Goal: Transaction & Acquisition: Purchase product/service

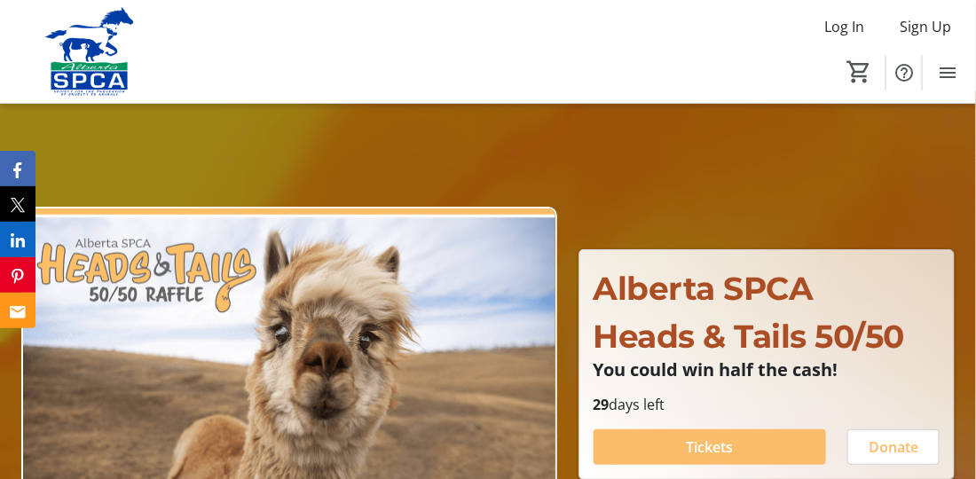
scroll to position [177, 0]
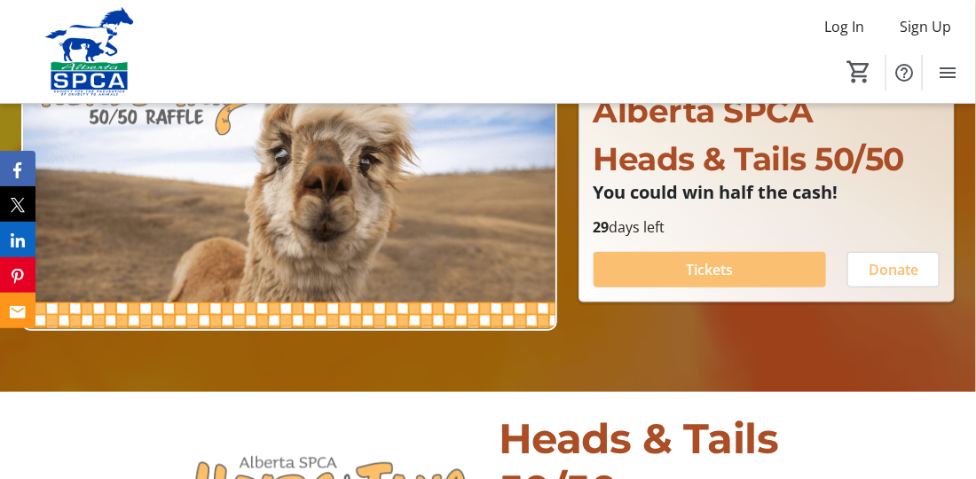
click at [682, 266] on span at bounding box center [709, 269] width 232 height 43
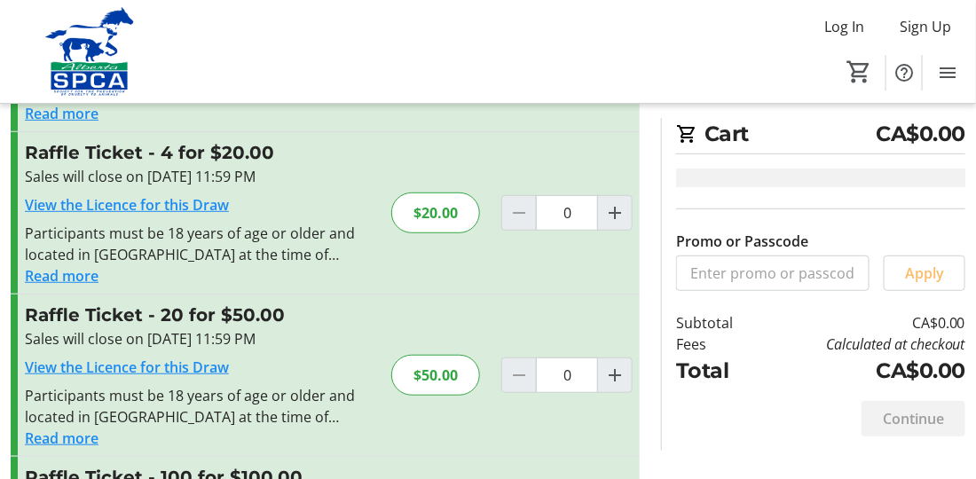
scroll to position [337, 0]
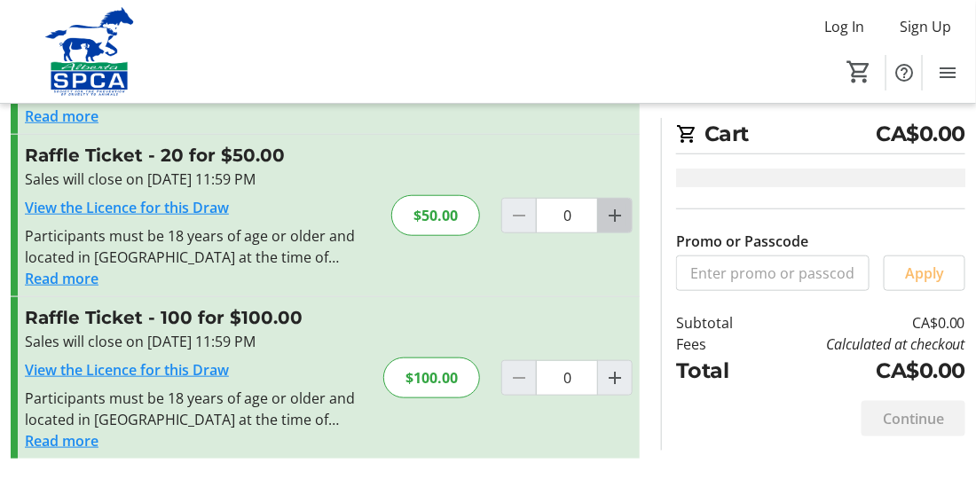
click at [616, 218] on mat-icon "Increment by one" at bounding box center [614, 215] width 21 height 21
type input "1"
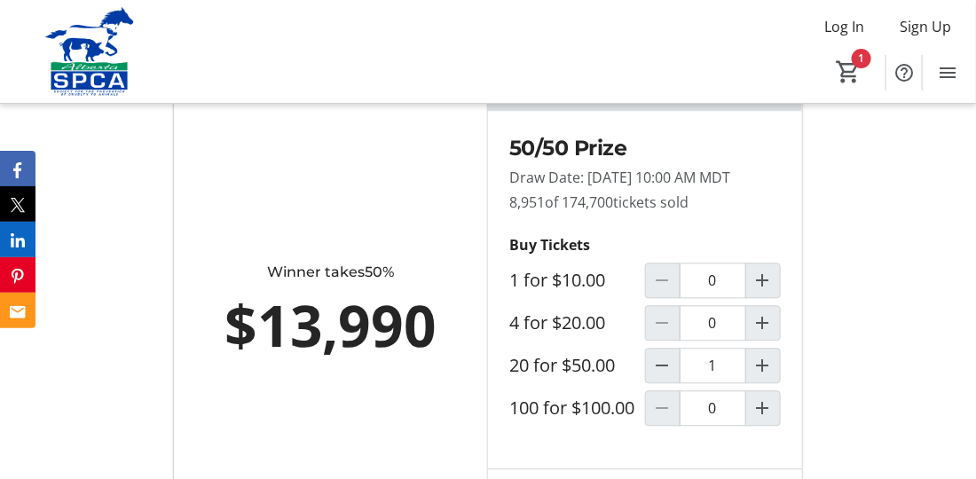
scroll to position [1242, 0]
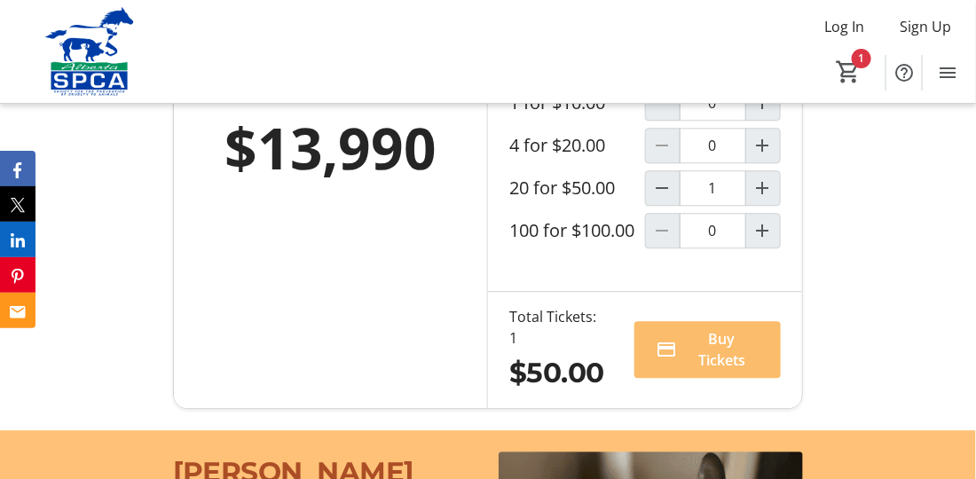
click at [787, 430] on div "Sales End: [DATE] 11:59 PM MDT 30 days left Winner takes 50% $13,990 50/50 Priz…" at bounding box center [488, 137] width 976 height 585
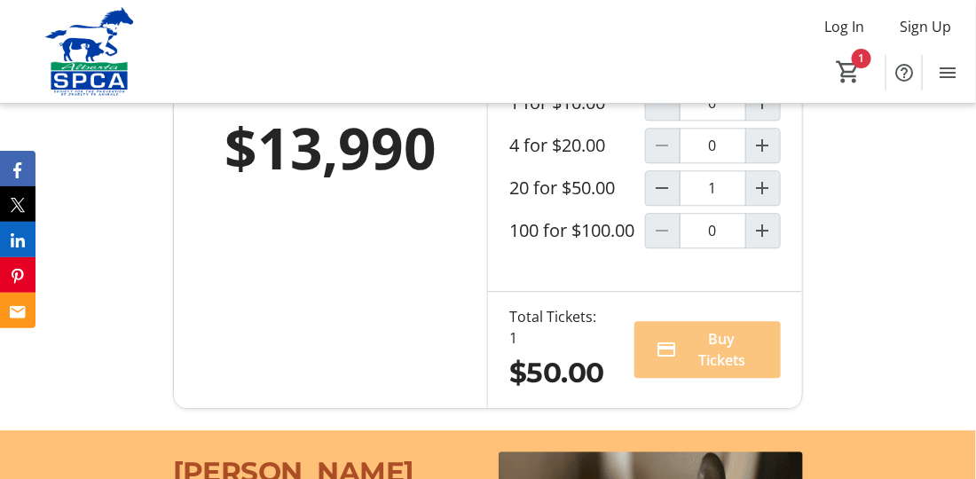
click at [728, 371] on span "Buy Tickets" at bounding box center [721, 349] width 75 height 43
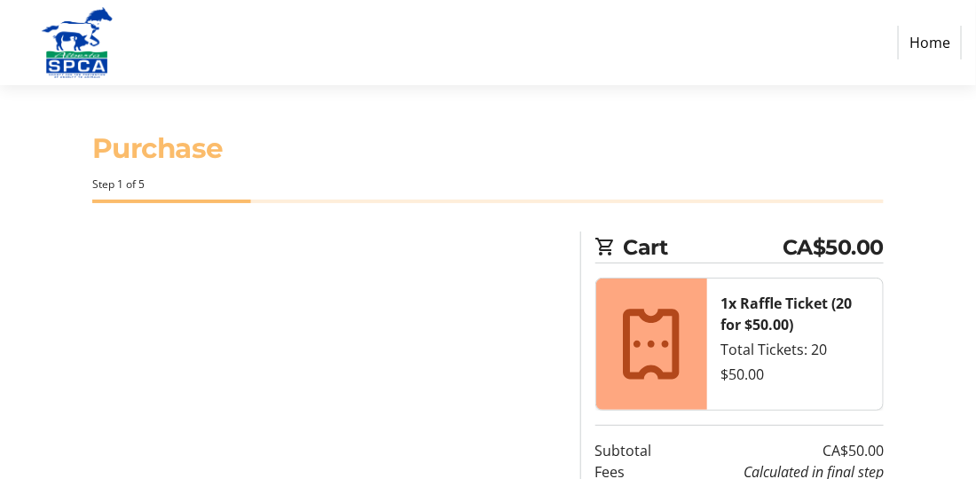
select select "CA"
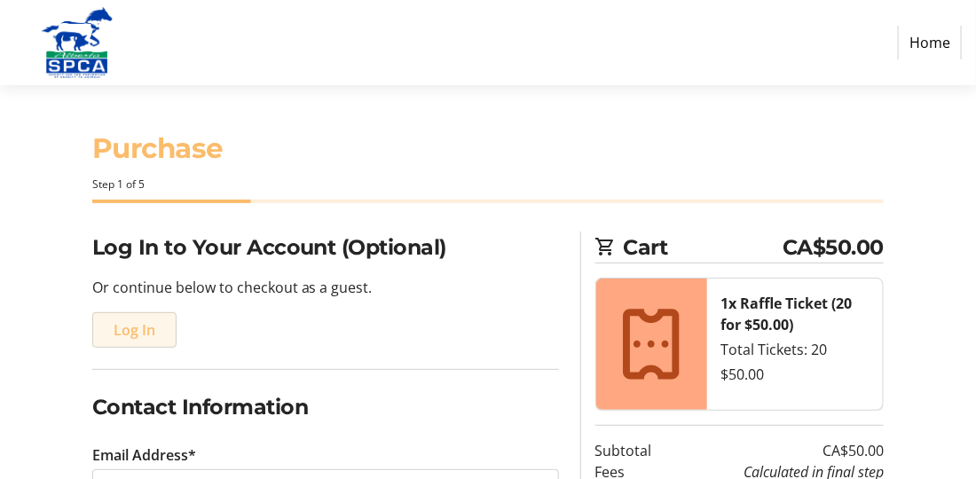
click at [134, 333] on span "Log In" at bounding box center [135, 329] width 42 height 21
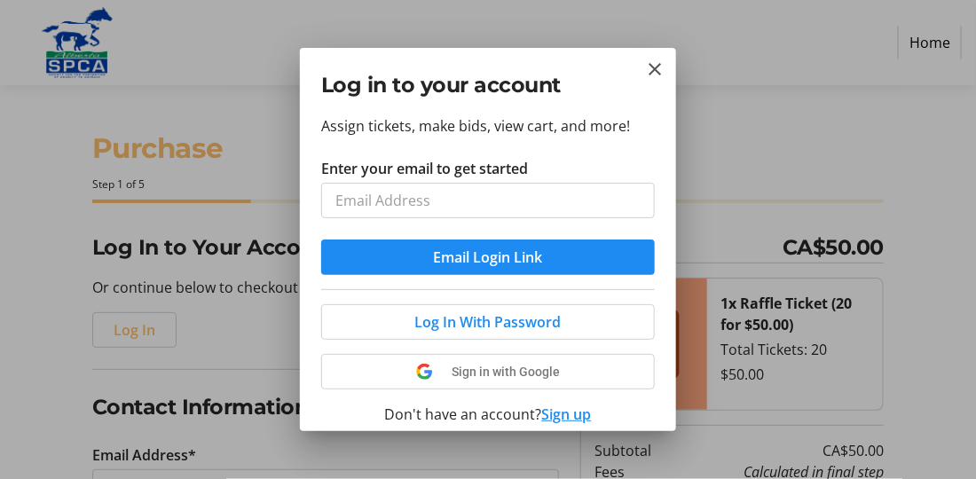
click at [342, 198] on input "Enter your email to get started" at bounding box center [487, 200] width 333 height 35
type input "[EMAIL_ADDRESS][PERSON_NAME][DOMAIN_NAME]"
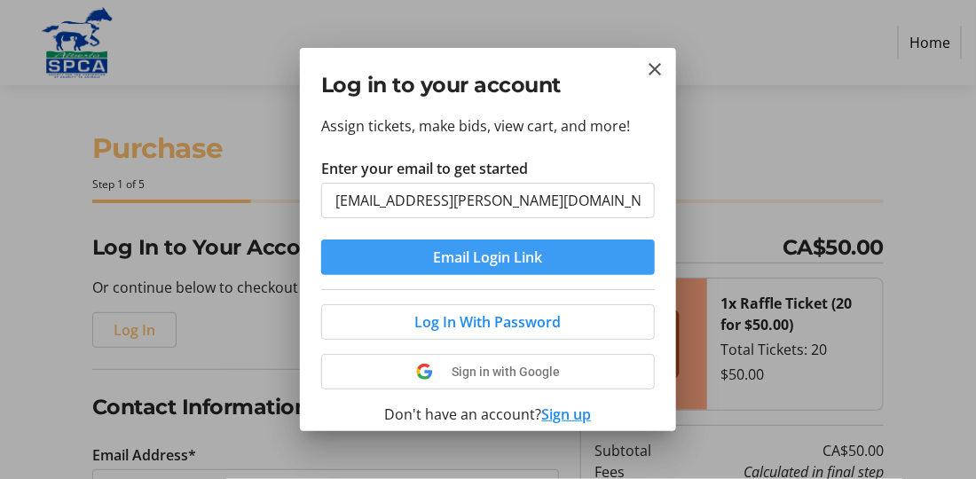
click at [500, 261] on span "Email Login Link" at bounding box center [488, 257] width 109 height 21
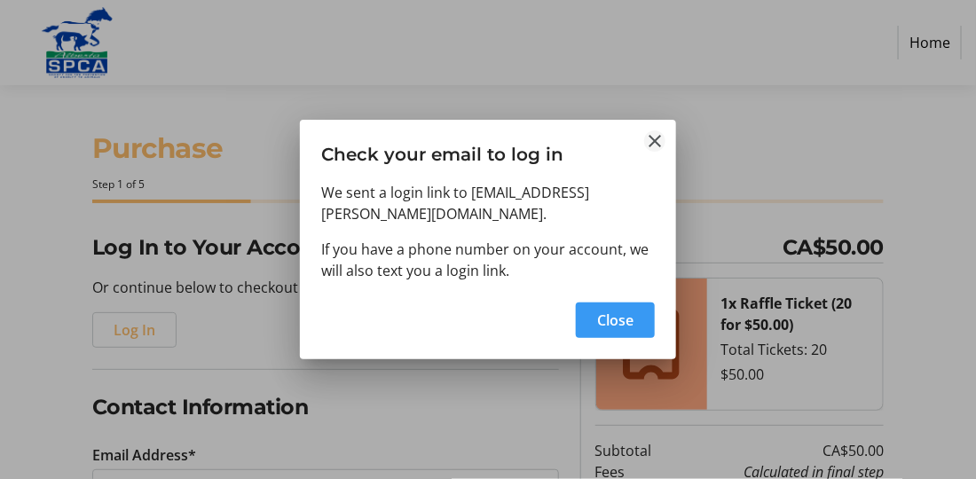
click at [655, 150] on mat-icon "Close" at bounding box center [654, 140] width 21 height 21
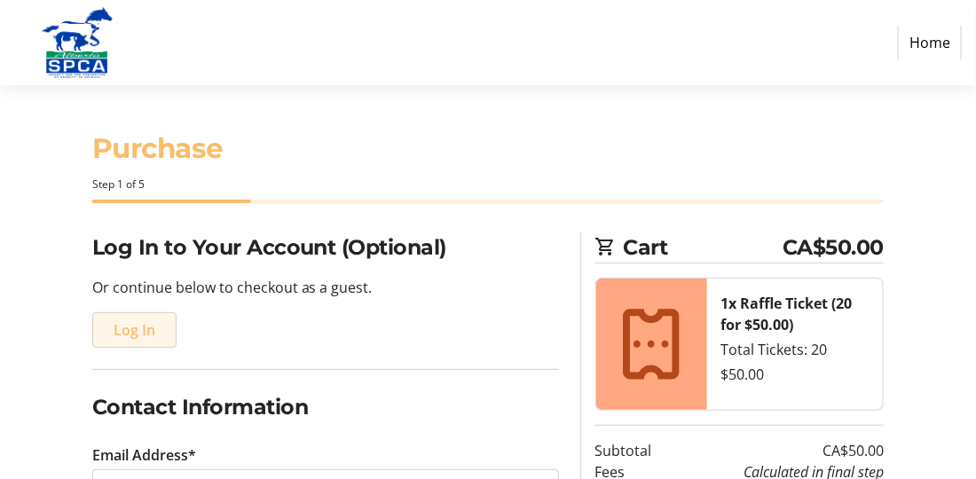
click at [121, 331] on span "Log In" at bounding box center [135, 329] width 42 height 21
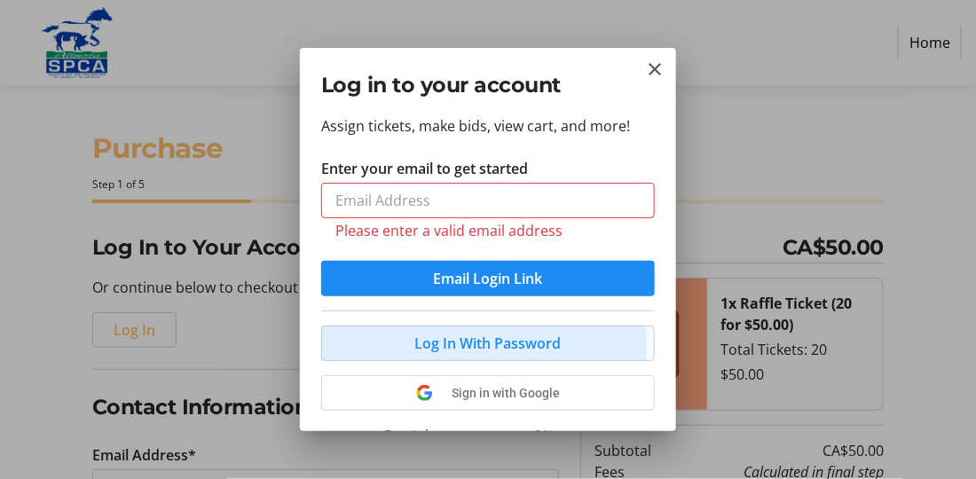
click at [483, 326] on button "Log In With Password" at bounding box center [487, 343] width 333 height 35
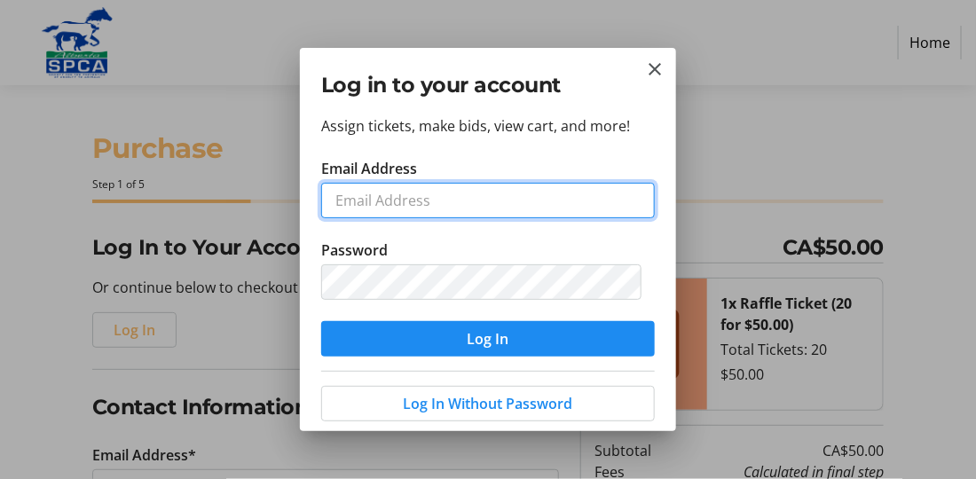
click at [454, 195] on input "Email Address" at bounding box center [487, 200] width 333 height 35
type input "[EMAIL_ADDRESS][PERSON_NAME][DOMAIN_NAME]"
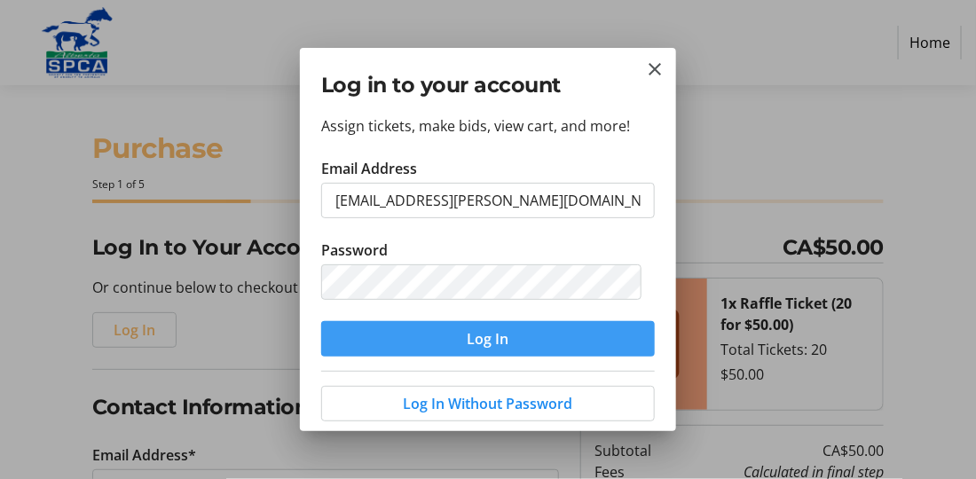
click at [500, 341] on span "Log In" at bounding box center [488, 338] width 42 height 21
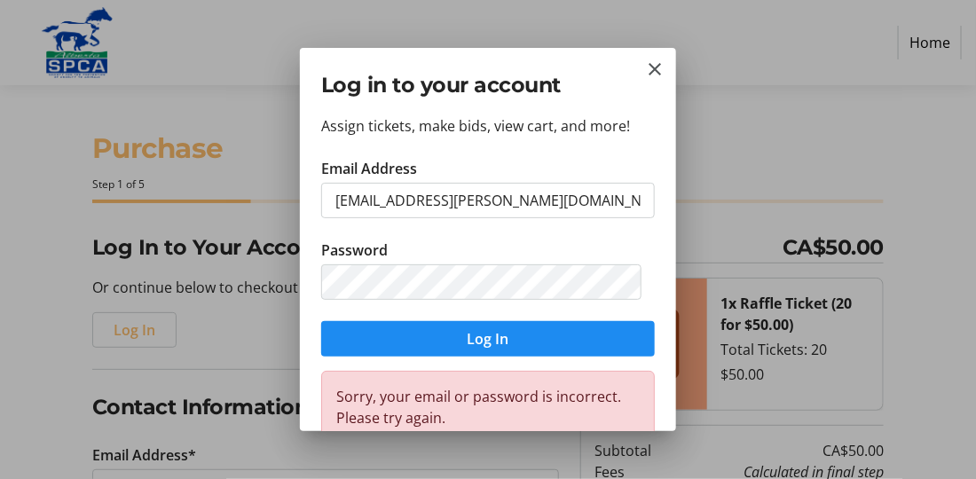
scroll to position [177, 0]
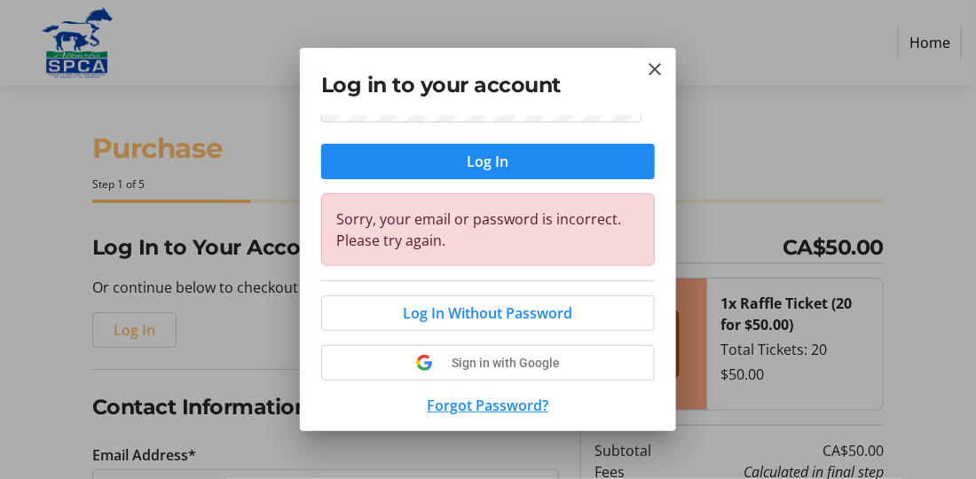
click at [686, 311] on div at bounding box center [488, 239] width 976 height 479
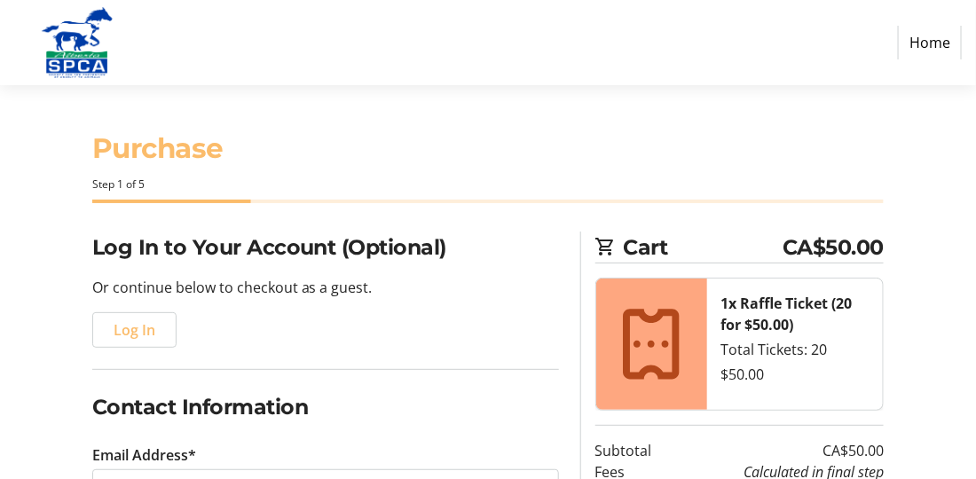
click at [418, 335] on div "Log In" at bounding box center [325, 329] width 467 height 35
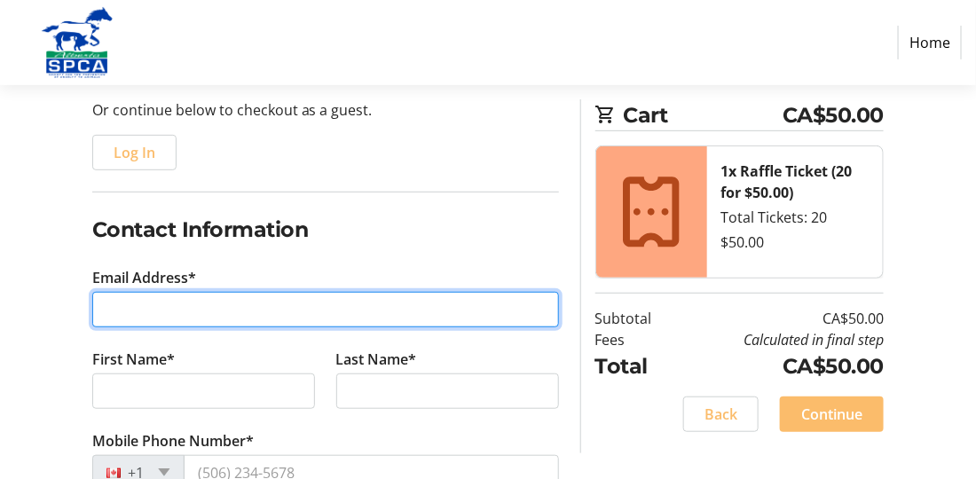
click at [191, 308] on input "Email Address*" at bounding box center [325, 309] width 467 height 35
type input "[EMAIL_ADDRESS][PERSON_NAME][DOMAIN_NAME]"
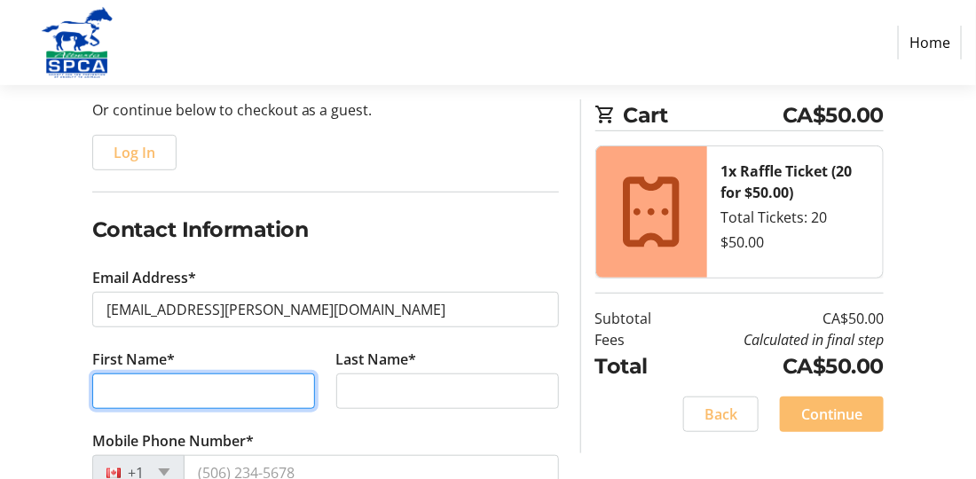
type input "Frannie"
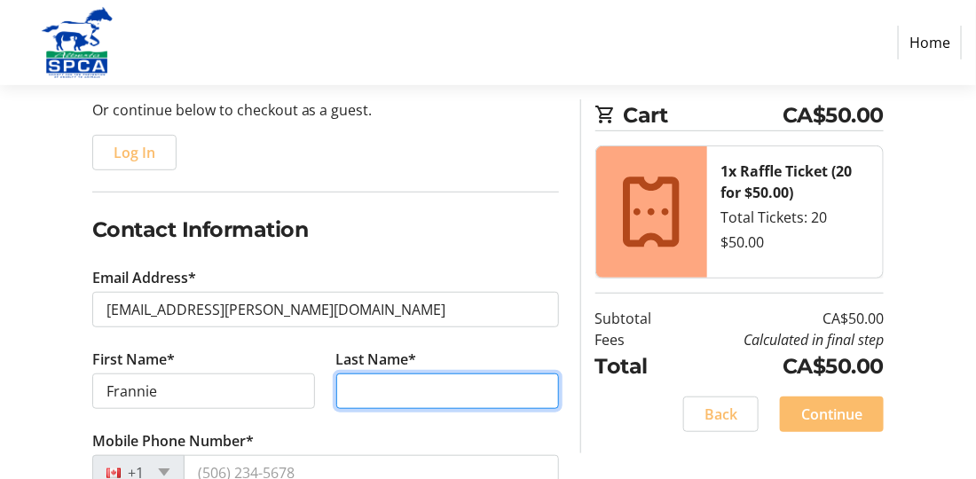
type input "[PERSON_NAME]"
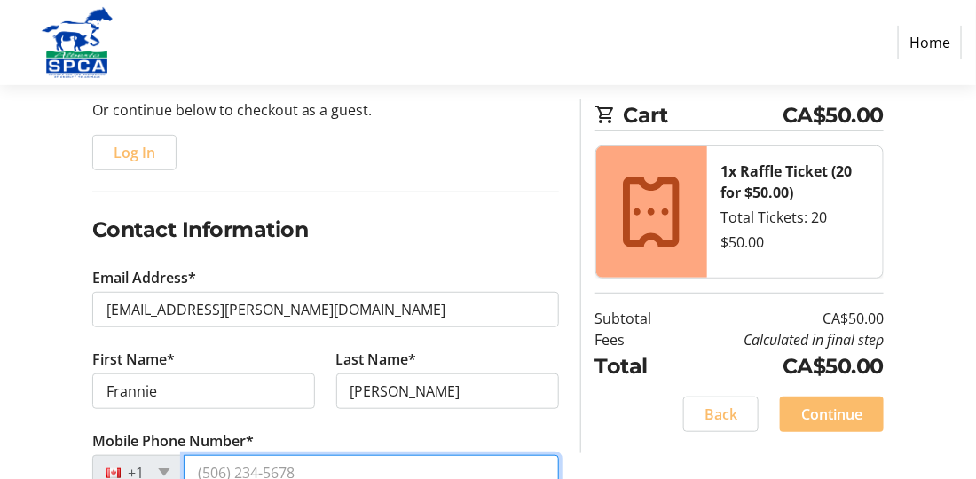
type input "[PHONE_NUMBER]"
type input "[STREET_ADDRESS]"
type input "35"
type input "[GEOGRAPHIC_DATA]"
select select "AB"
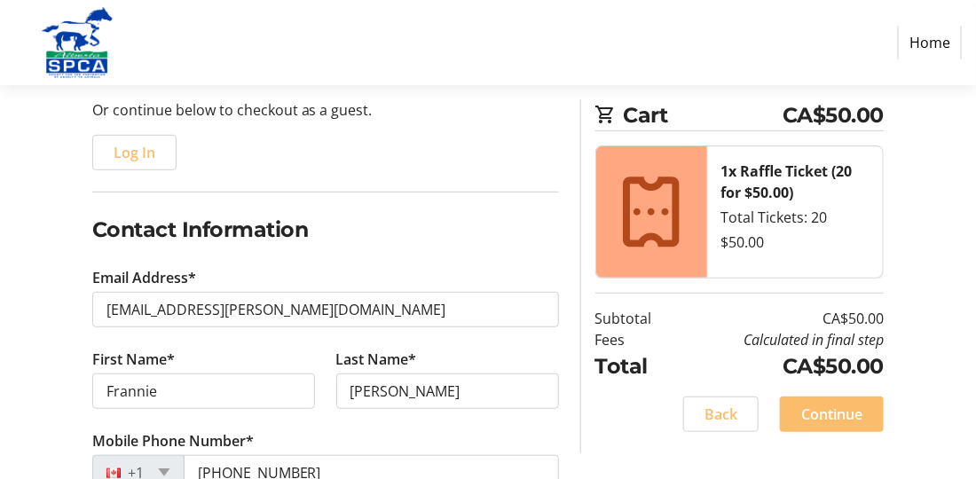
type input "T5A 5A5"
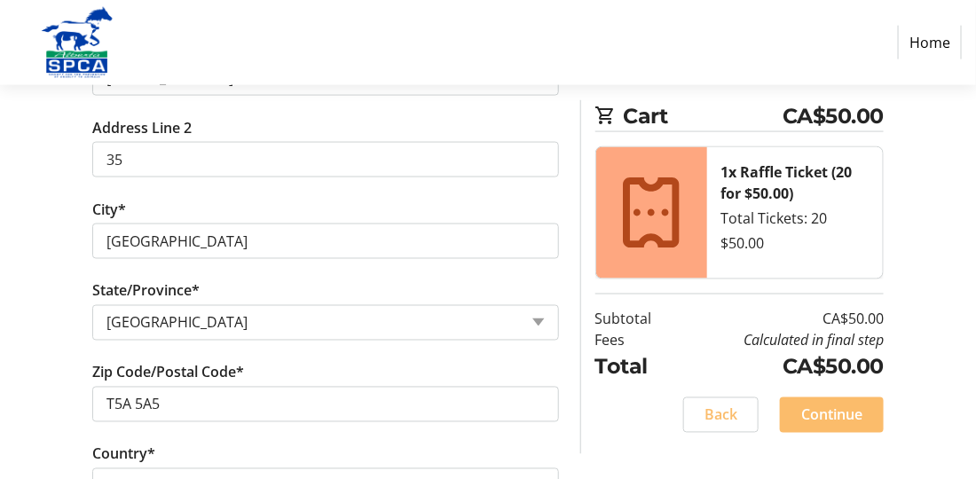
scroll to position [887, 0]
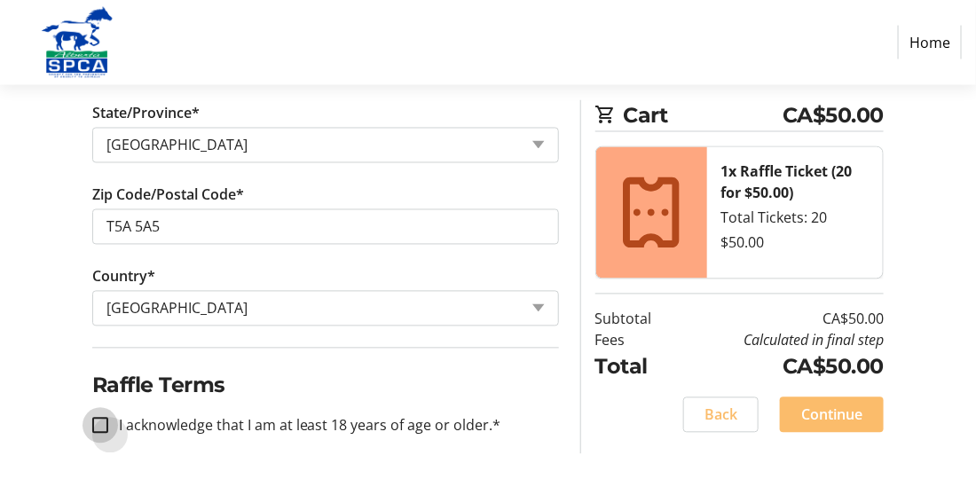
click at [99, 426] on input "I acknowledge that I am at least 18 years of age or older.*" at bounding box center [100, 426] width 16 height 16
checkbox input "true"
click at [843, 408] on span "Continue" at bounding box center [831, 414] width 61 height 21
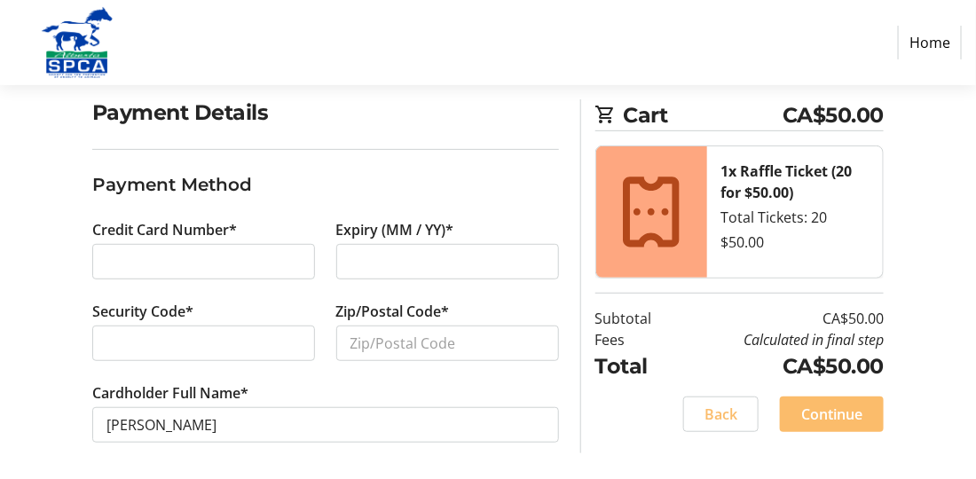
scroll to position [141, 0]
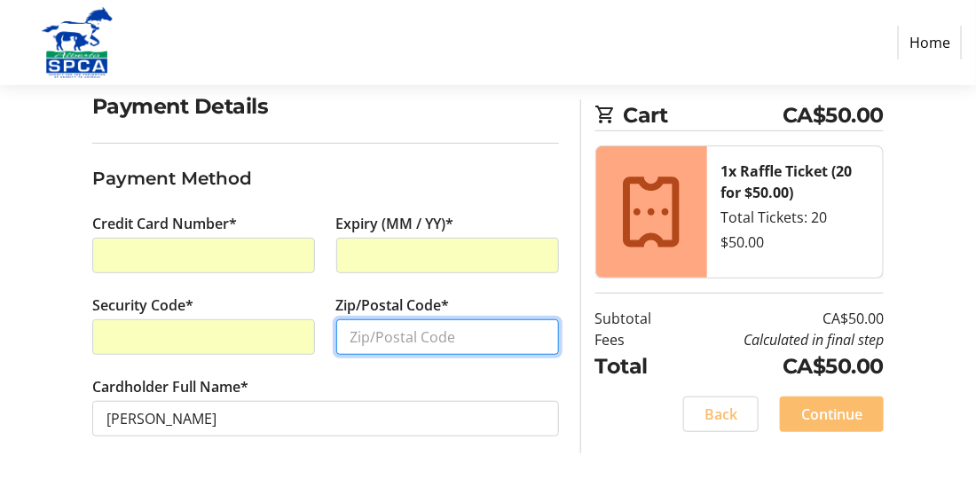
click at [362, 331] on input "Zip/Postal Code*" at bounding box center [447, 336] width 223 height 35
type input "T5A5A5"
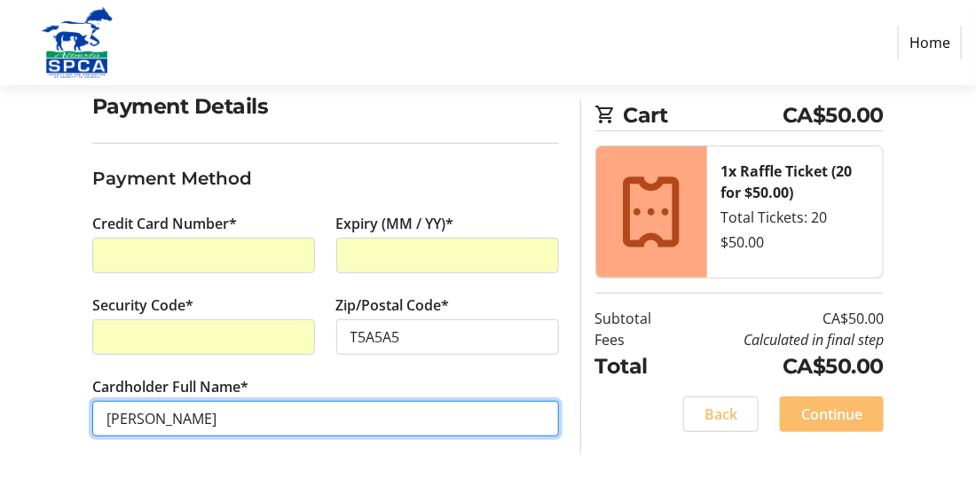
click at [169, 423] on input "[PERSON_NAME]" at bounding box center [325, 418] width 467 height 35
click at [154, 420] on input "[PERSON_NAME]" at bounding box center [325, 418] width 467 height 35
type input "[PERSON_NAME]"
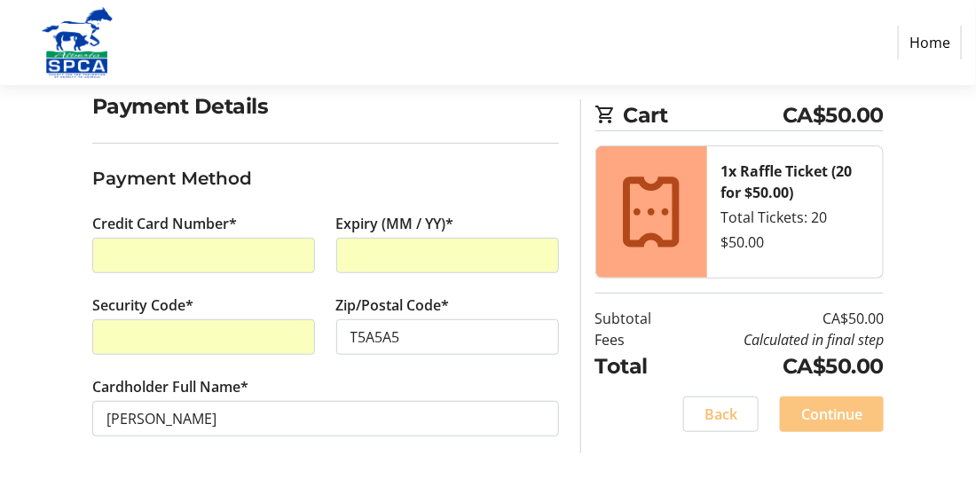
click at [801, 405] on span "Continue" at bounding box center [831, 414] width 61 height 21
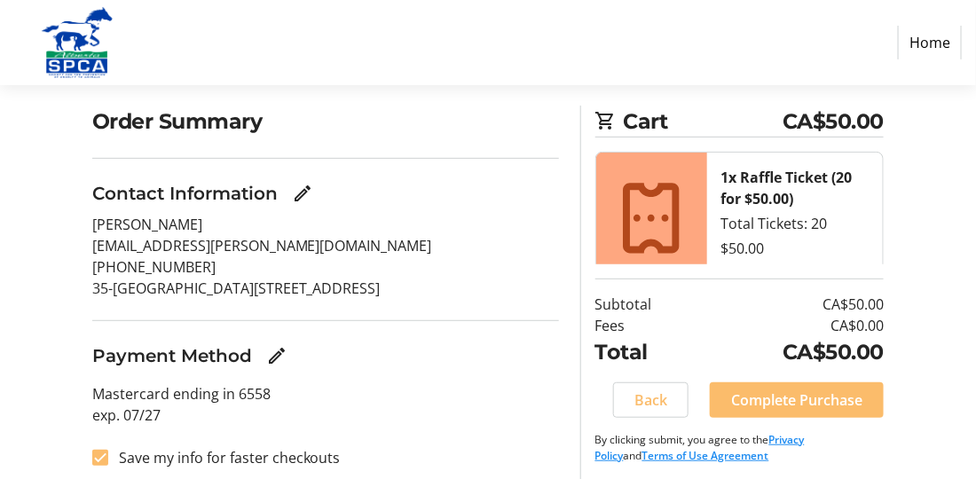
scroll to position [137, 0]
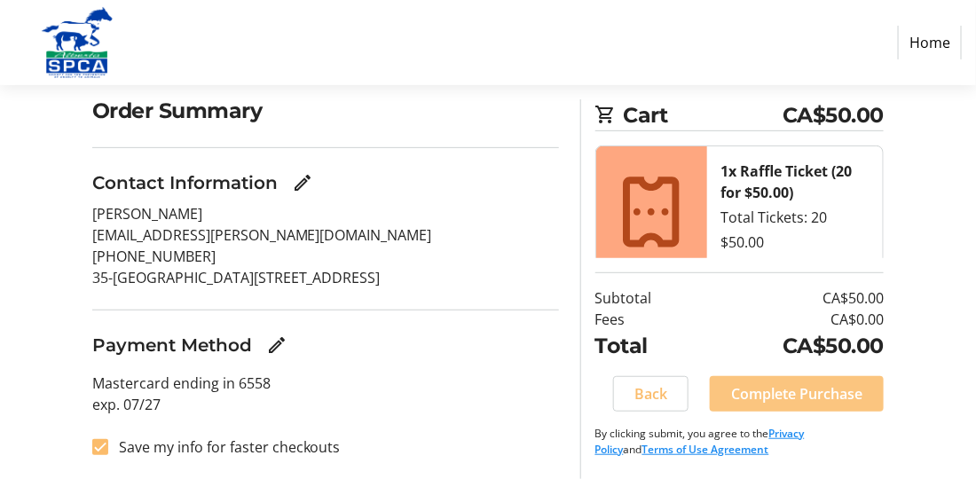
click at [804, 390] on span "Complete Purchase" at bounding box center [796, 393] width 131 height 21
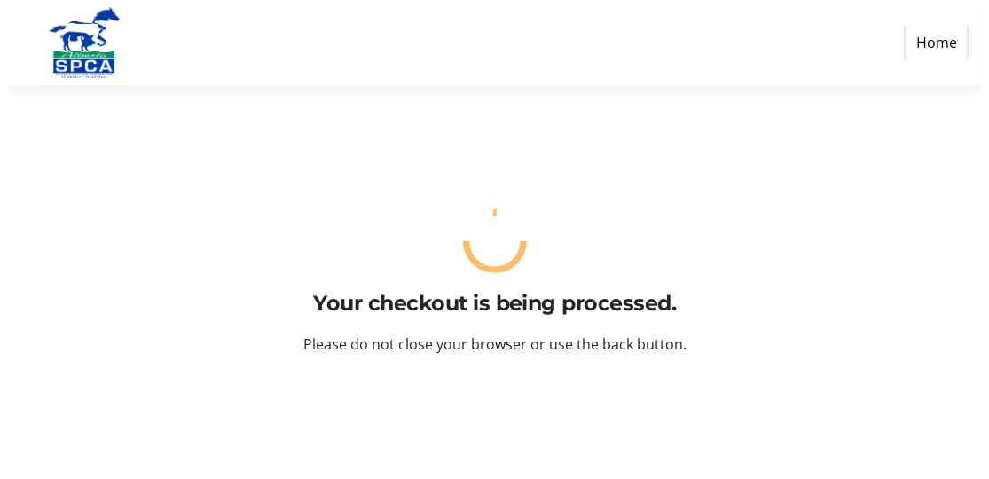
scroll to position [0, 0]
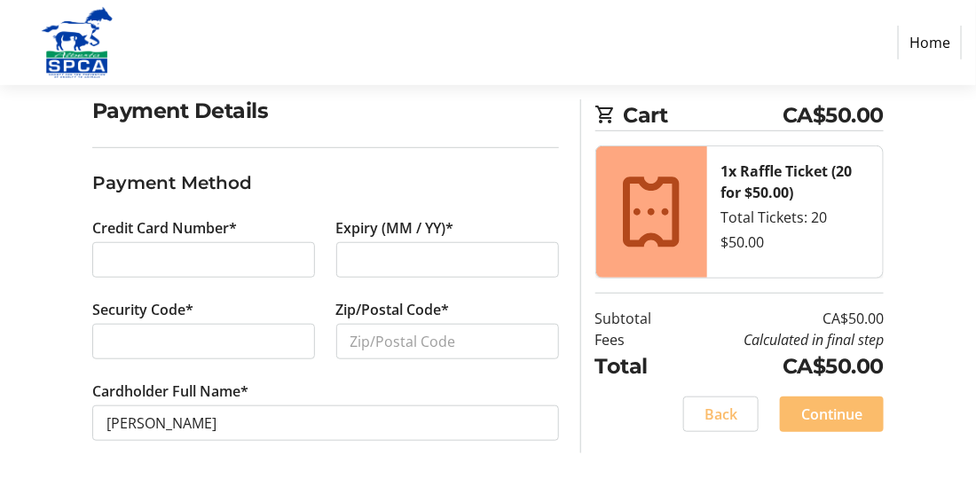
scroll to position [255, 0]
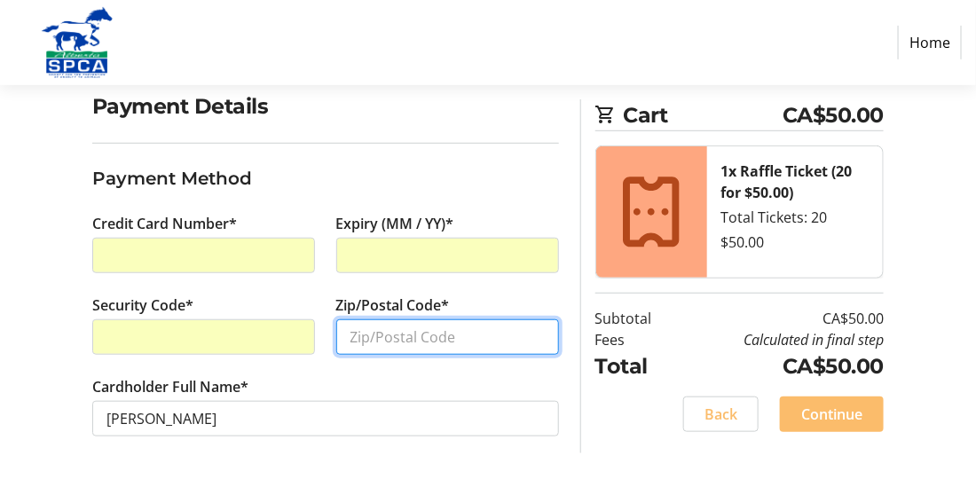
click at [379, 343] on input "Zip/Postal Code*" at bounding box center [447, 336] width 223 height 35
type input "T5A5A5"
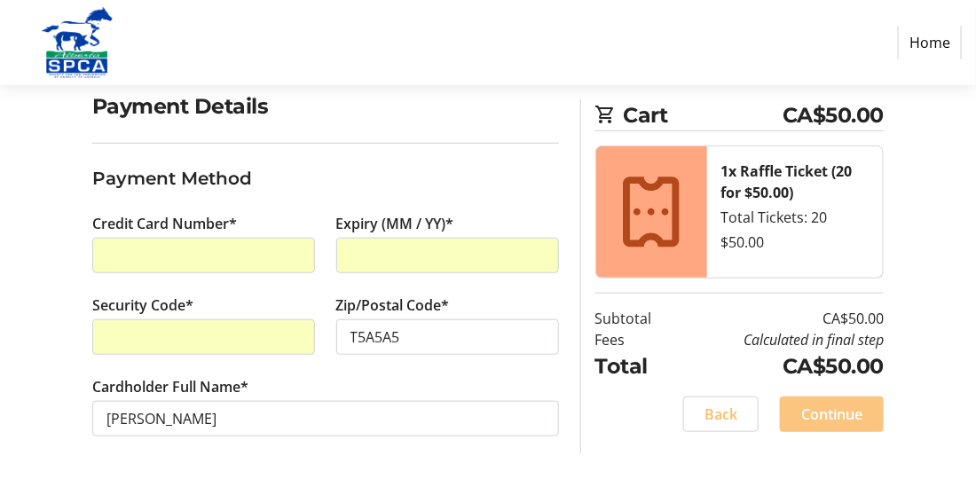
click at [834, 412] on span "Continue" at bounding box center [831, 414] width 61 height 21
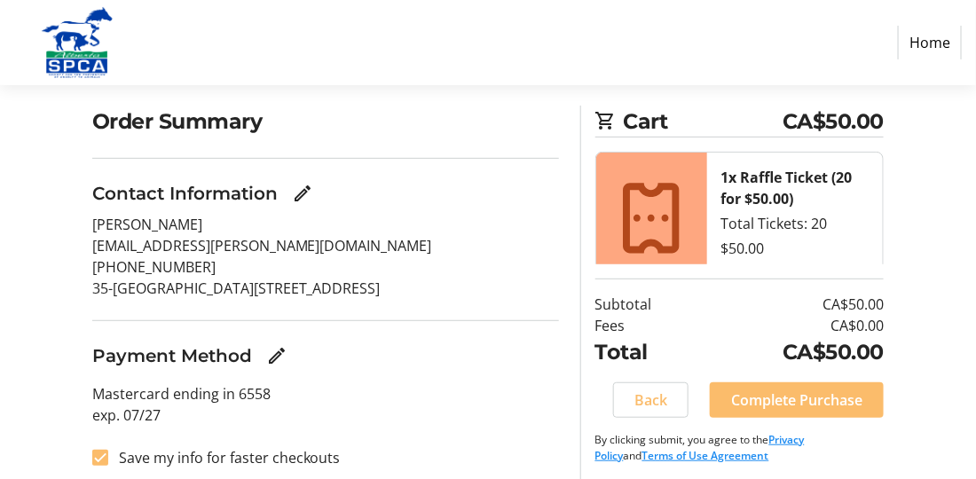
scroll to position [137, 0]
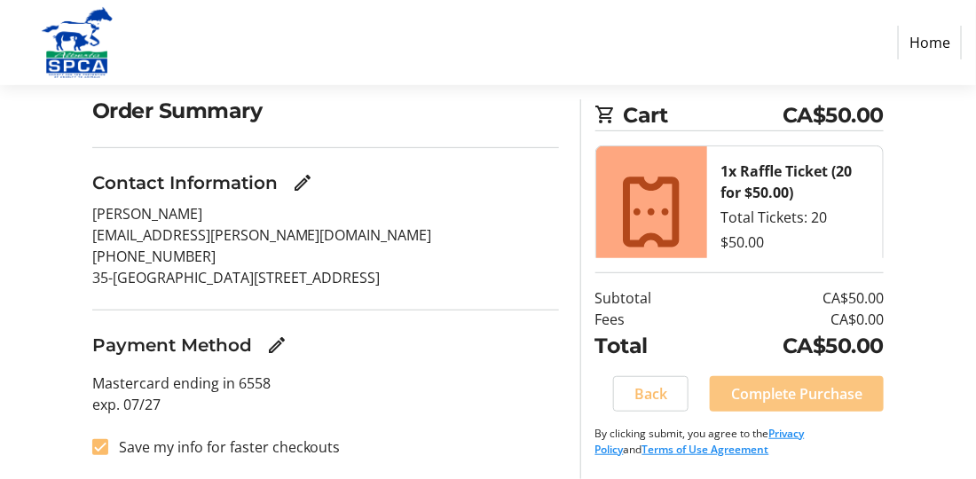
click at [773, 393] on span "Complete Purchase" at bounding box center [796, 393] width 131 height 21
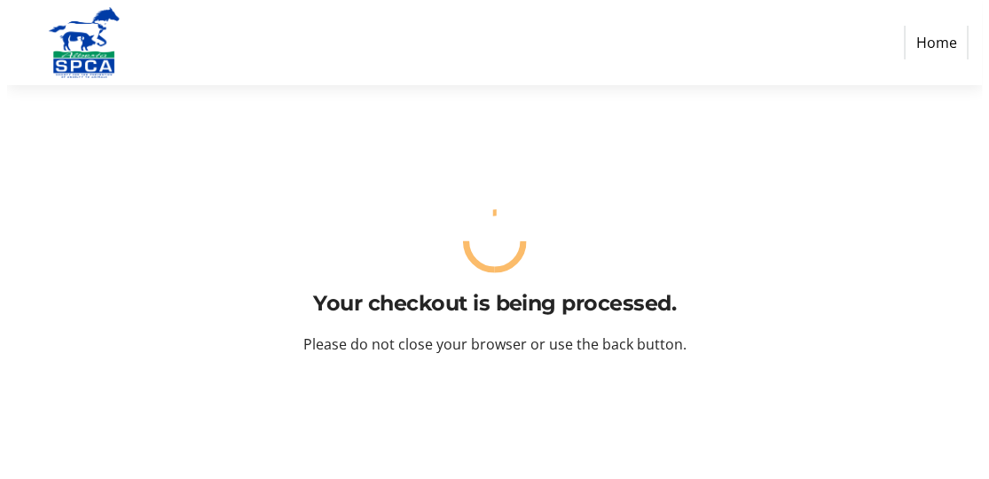
scroll to position [0, 0]
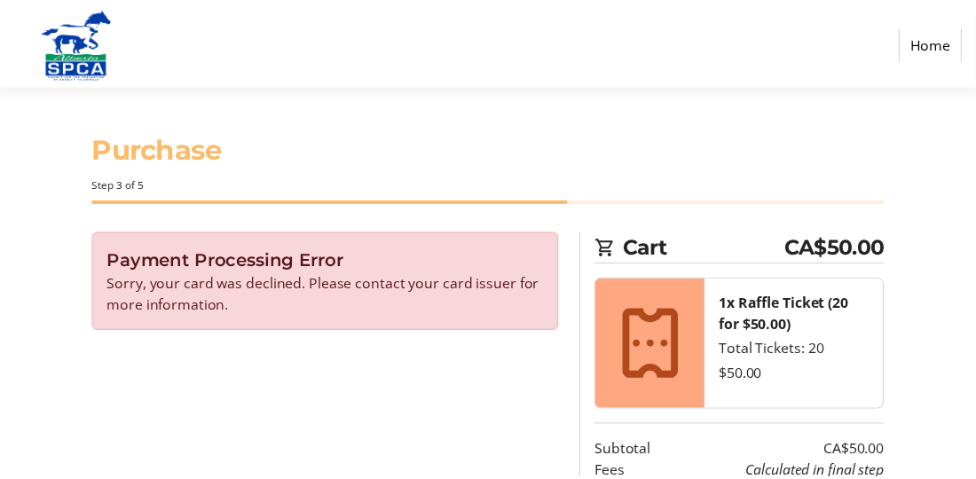
scroll to position [91, 0]
